Goal: Complete application form

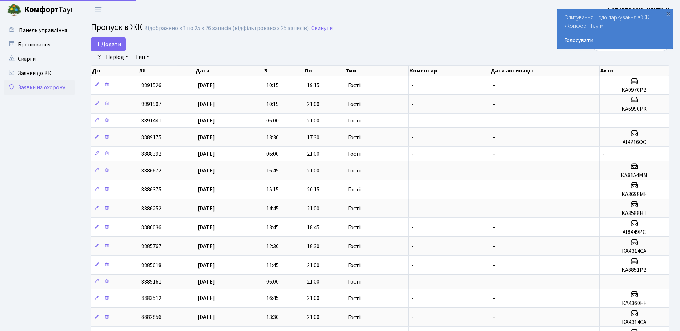
select select "25"
click at [105, 46] on span "Додати" at bounding box center [108, 44] width 25 height 8
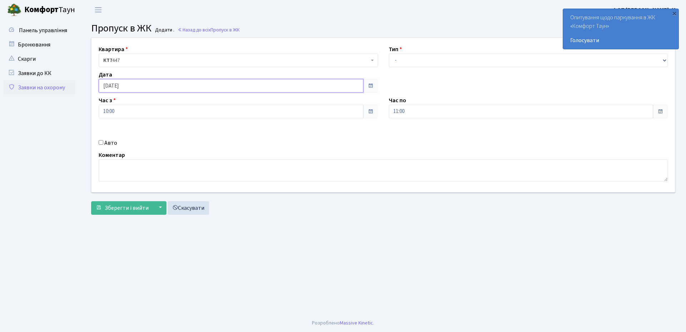
click at [225, 87] on input "[DATE]" at bounding box center [231, 86] width 265 height 14
click at [117, 155] on td "19" at bounding box center [116, 154] width 11 height 11
type input "19.08.2025"
click at [410, 63] on select "- Доставка Таксі Гості Сервіс" at bounding box center [528, 61] width 279 height 14
select select "3"
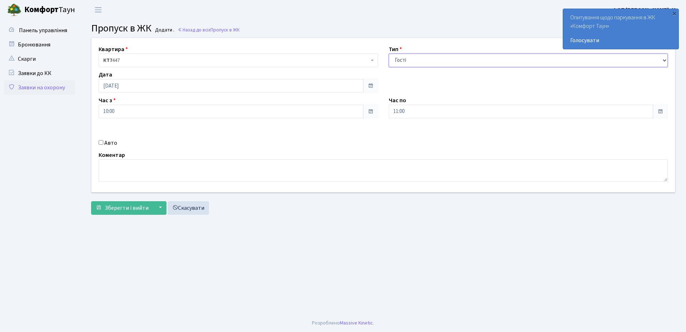
click at [389, 54] on select "- Доставка Таксі Гості Сервіс" at bounding box center [528, 61] width 279 height 14
click at [410, 115] on input "11:00" at bounding box center [521, 112] width 265 height 14
click at [407, 139] on icon at bounding box center [408, 135] width 19 height 19
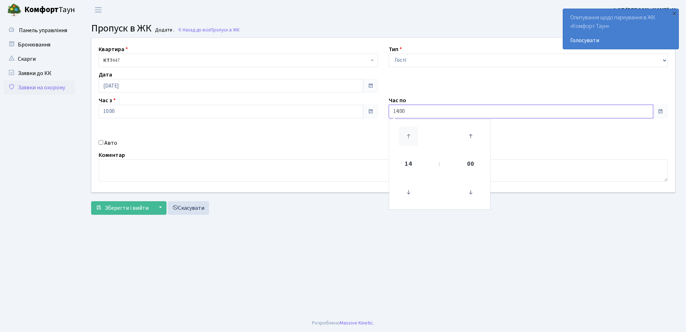
click at [407, 139] on icon at bounding box center [408, 135] width 19 height 19
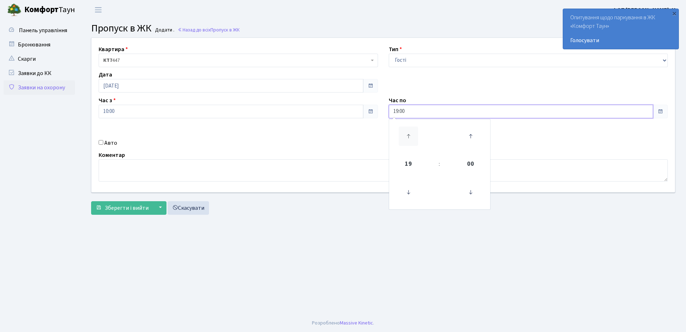
click at [407, 139] on icon at bounding box center [408, 135] width 19 height 19
type input "21:00"
click at [109, 107] on input "10:00" at bounding box center [231, 112] width 265 height 14
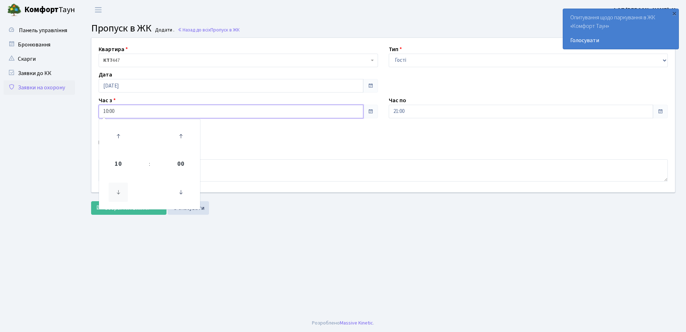
click at [117, 185] on icon at bounding box center [118, 191] width 19 height 19
type input "06:00"
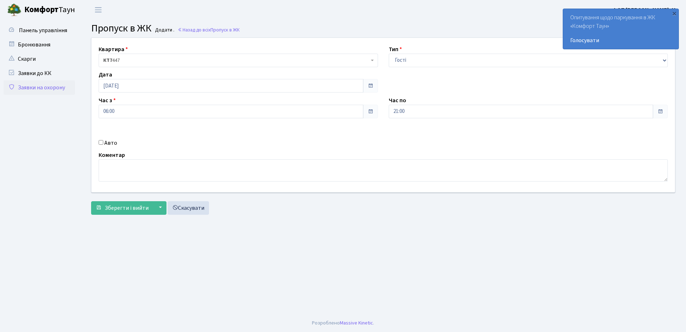
click at [322, 228] on main "Admin Пропуск в ЖК Додати Пропуск в ЖК Додати . Назад до всіх Пропуск в ЖК Квар…" at bounding box center [382, 167] width 605 height 294
click at [129, 207] on span "Зберегти і вийти" at bounding box center [127, 208] width 44 height 8
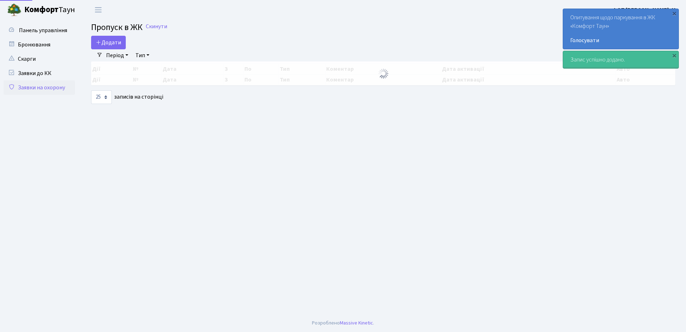
select select "25"
